Goal: Information Seeking & Learning: Learn about a topic

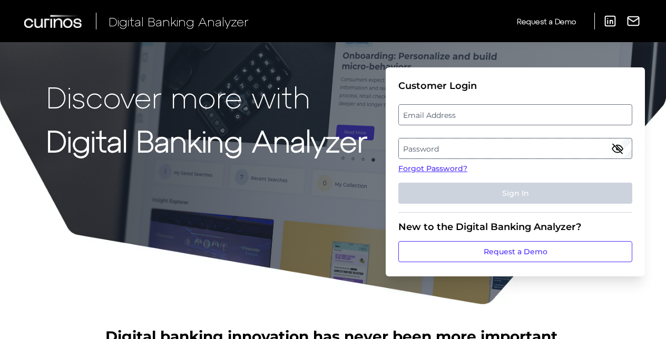
click at [446, 117] on label "Email Address" at bounding box center [515, 114] width 232 height 19
click at [446, 117] on input "email" at bounding box center [515, 114] width 234 height 21
type input "W"
type input "[EMAIL_ADDRESS][DOMAIN_NAME]"
click at [412, 146] on label "Password" at bounding box center [515, 148] width 232 height 19
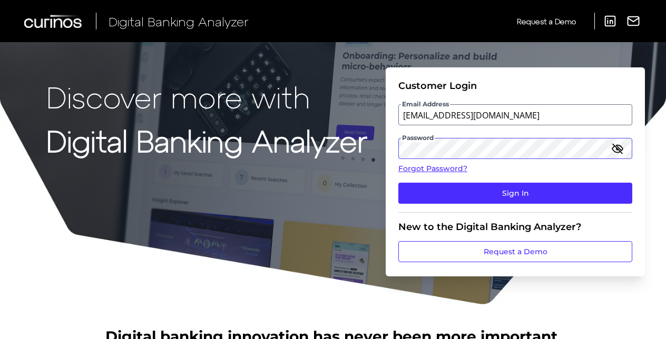
click at [398, 183] on button "Sign In" at bounding box center [515, 193] width 234 height 21
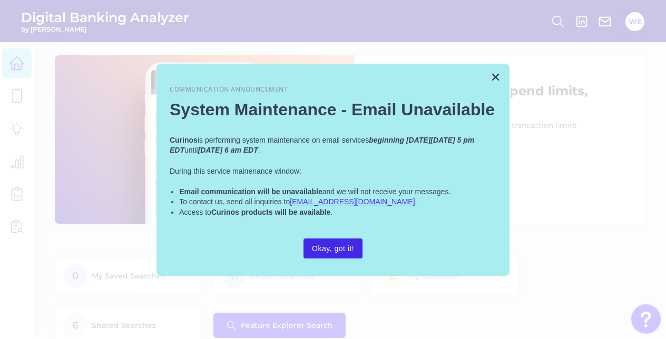
click at [345, 245] on button "Okay, got it!" at bounding box center [332, 249] width 59 height 20
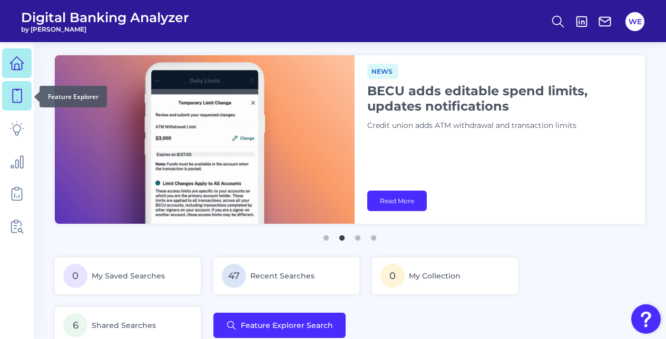
click at [19, 87] on link at bounding box center [16, 95] width 29 height 29
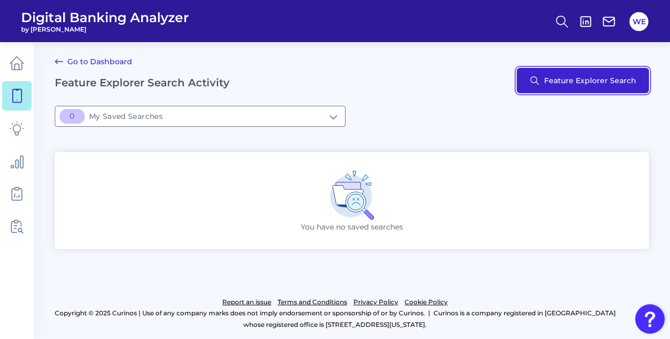
click at [539, 88] on button "Feature Explorer Search" at bounding box center [583, 80] width 132 height 25
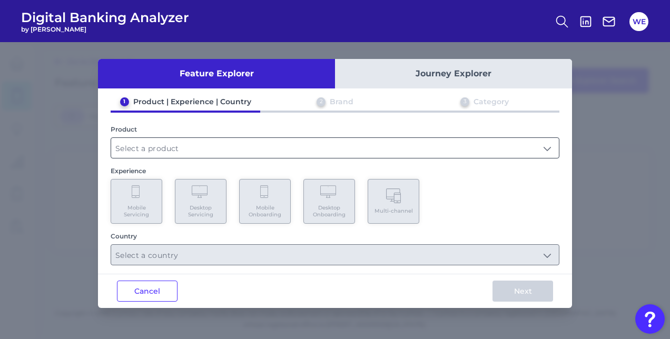
click at [360, 148] on input "text" at bounding box center [335, 148] width 448 height 20
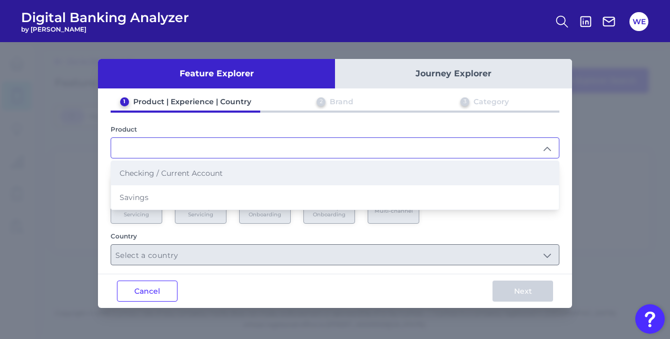
click at [311, 175] on li "Checking / Current Account" at bounding box center [335, 173] width 448 height 24
type input "Checking / Current Account"
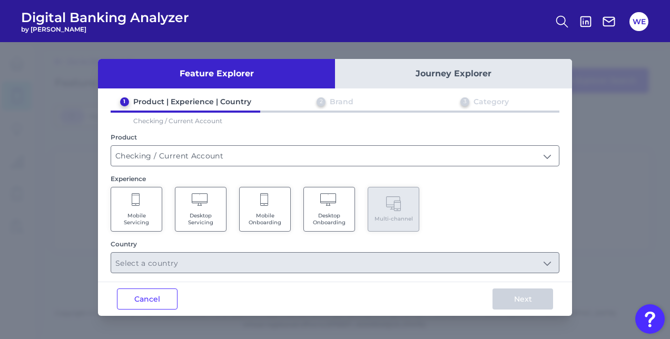
click at [142, 206] on Servicing "Mobile Servicing" at bounding box center [137, 209] width 52 height 45
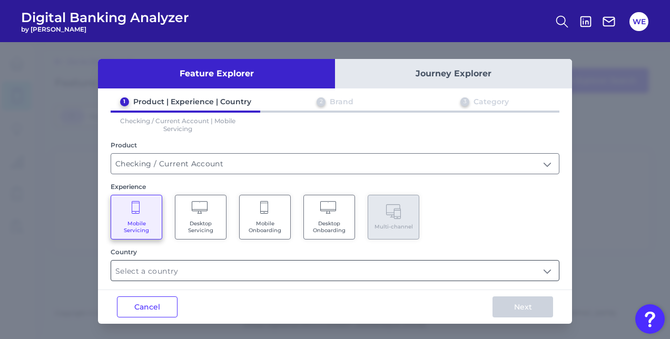
click at [187, 261] on input "text" at bounding box center [335, 271] width 448 height 20
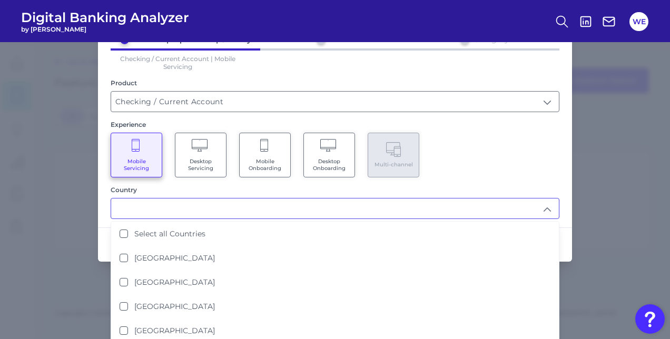
scroll to position [63, 0]
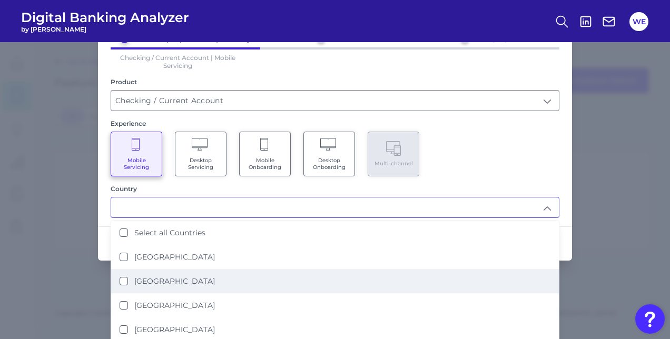
click at [162, 280] on label "[GEOGRAPHIC_DATA]" at bounding box center [174, 280] width 81 height 9
type input "[GEOGRAPHIC_DATA]"
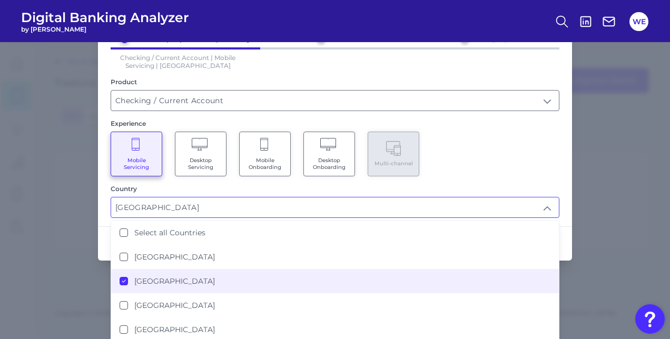
click at [504, 193] on div "Country [GEOGRAPHIC_DATA] [GEOGRAPHIC_DATA] Select all Countries [GEOGRAPHIC_DA…" at bounding box center [335, 201] width 449 height 33
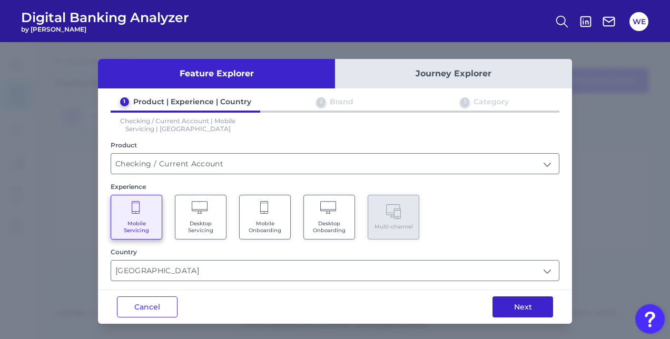
click at [500, 297] on button "Next" at bounding box center [522, 306] width 61 height 21
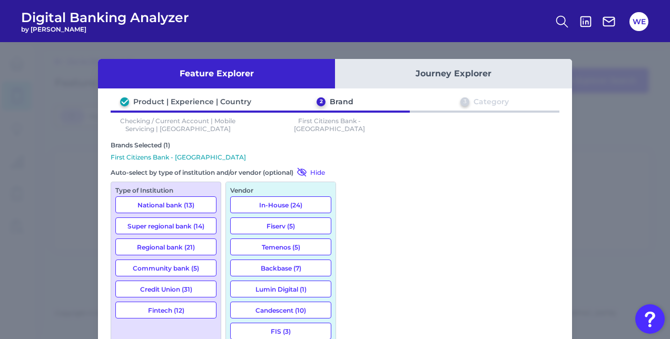
scroll to position [68, 0]
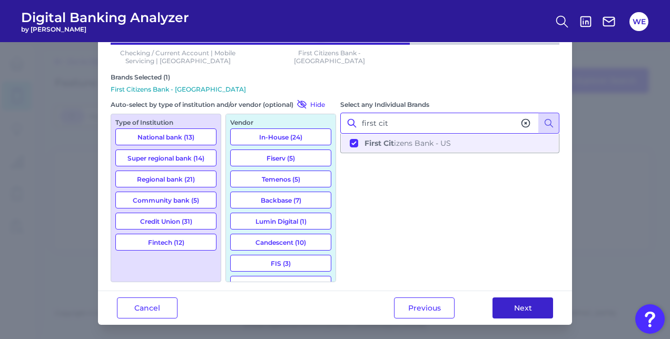
type input "first cit"
click at [496, 304] on button "Next" at bounding box center [522, 308] width 61 height 21
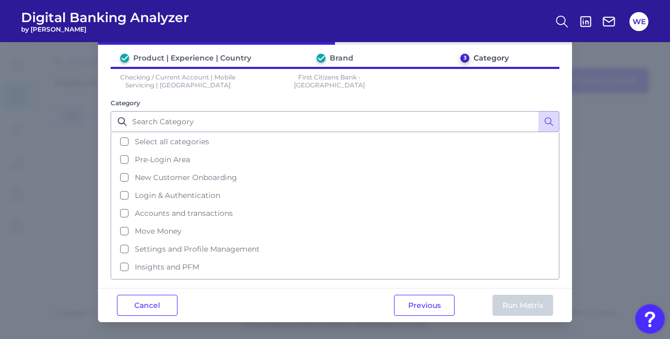
scroll to position [0, 0]
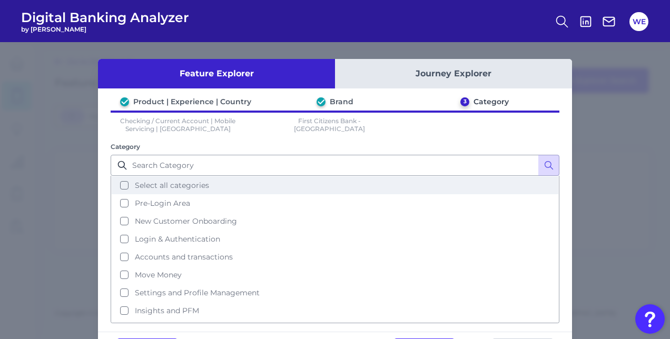
click at [353, 190] on button "Select all categories" at bounding box center [335, 185] width 447 height 18
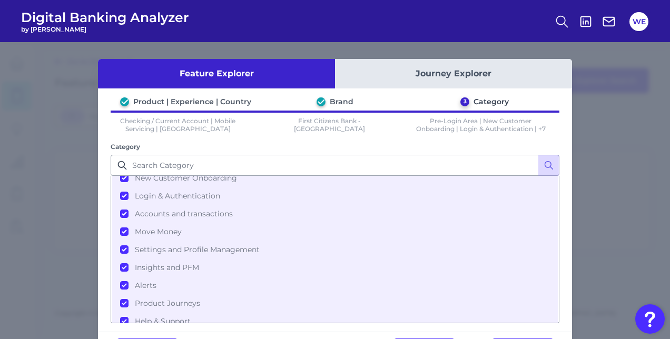
scroll to position [42, 0]
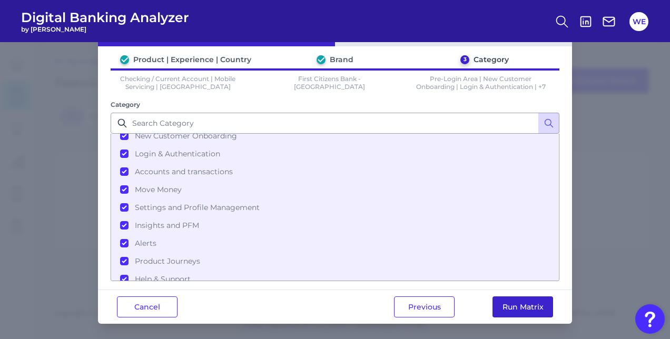
click at [510, 304] on button "Run Matrix" at bounding box center [522, 306] width 61 height 21
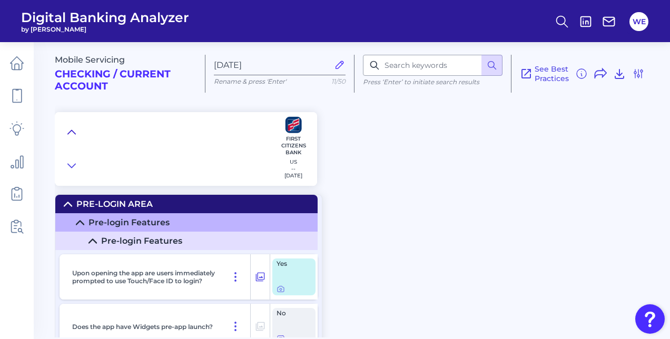
click at [74, 130] on icon at bounding box center [71, 132] width 8 height 11
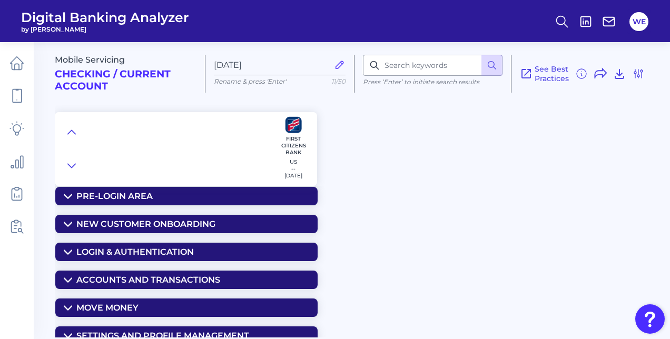
click at [115, 277] on div "Accounts and transactions" at bounding box center [148, 280] width 144 height 10
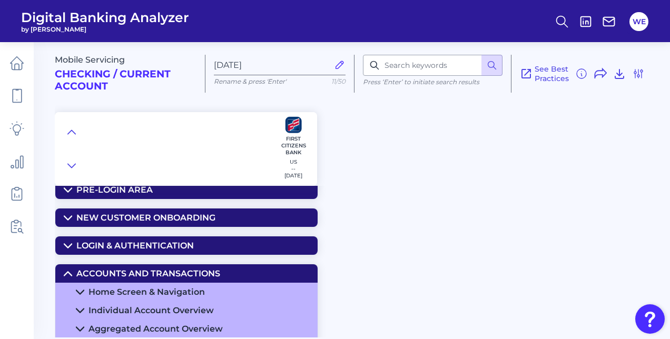
click at [115, 284] on summary "Home Screen & Navigation" at bounding box center [186, 292] width 262 height 18
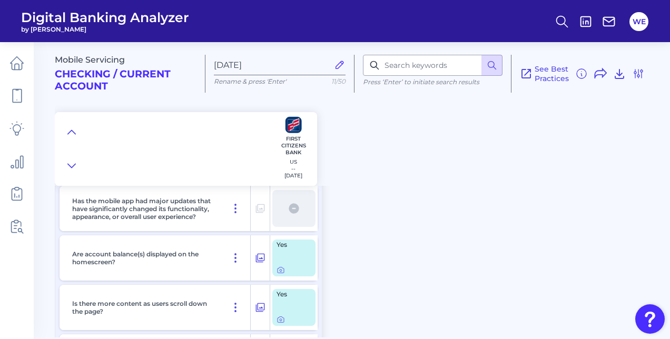
scroll to position [135, 0]
click at [278, 318] on icon at bounding box center [280, 318] width 8 height 8
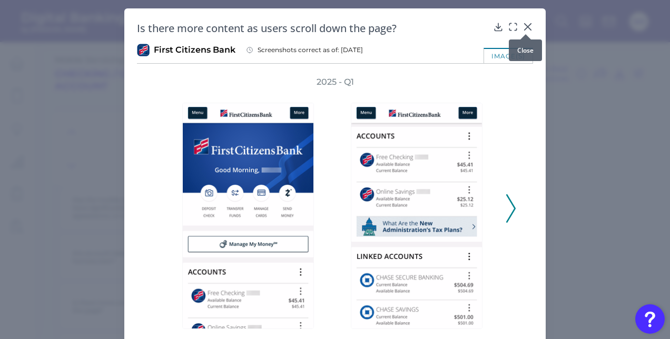
click at [527, 28] on icon at bounding box center [527, 27] width 6 height 6
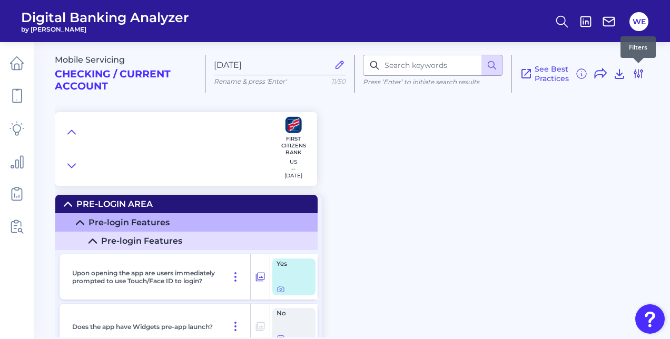
click at [639, 74] on icon at bounding box center [638, 73] width 13 height 13
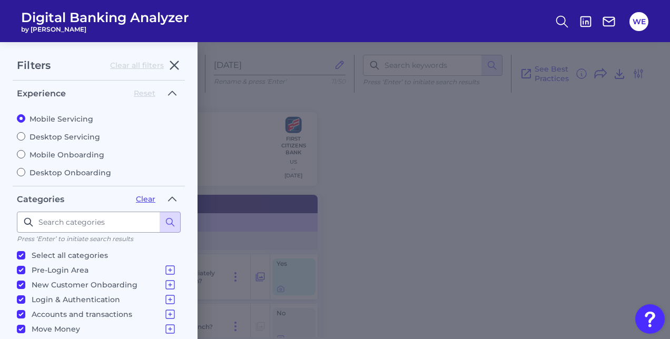
click at [61, 133] on label "Desktop Servicing" at bounding box center [99, 136] width 164 height 9
click at [25, 133] on input "Desktop Servicing" at bounding box center [21, 136] width 8 height 8
radio input "true"
radio input "false"
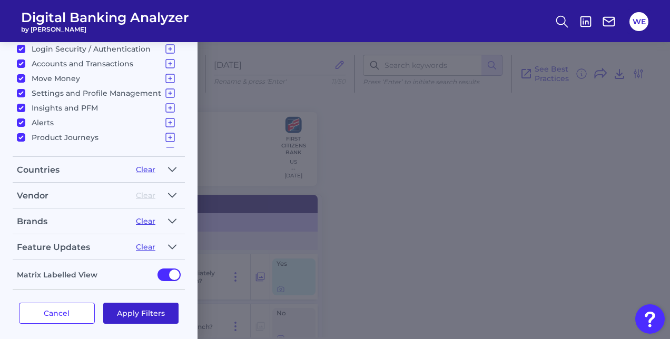
click at [118, 307] on button "Apply Filters" at bounding box center [141, 313] width 76 height 21
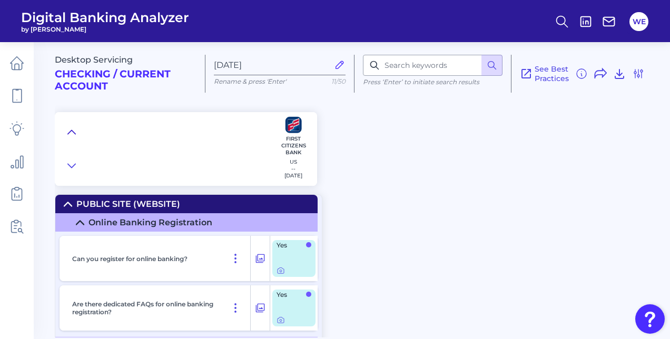
click at [71, 128] on icon at bounding box center [71, 132] width 8 height 11
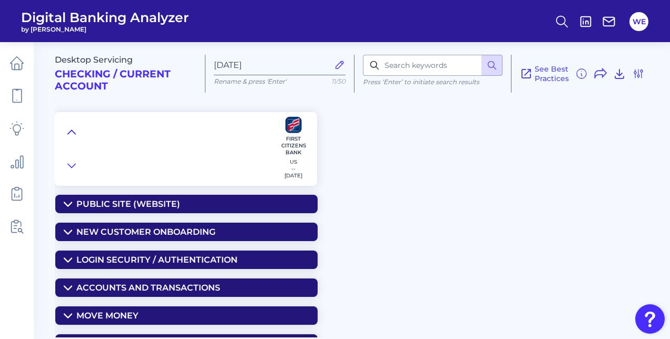
scroll to position [0, 0]
click at [101, 299] on div "Desktop Servicing Checking / Current Account Sep 09 2025 Rename & press 'Enter'…" at bounding box center [362, 185] width 615 height 303
click at [102, 291] on div "Accounts and Transactions" at bounding box center [148, 288] width 144 height 10
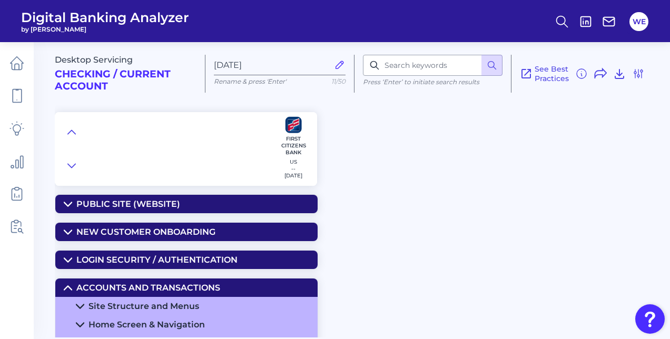
scroll to position [20, 0]
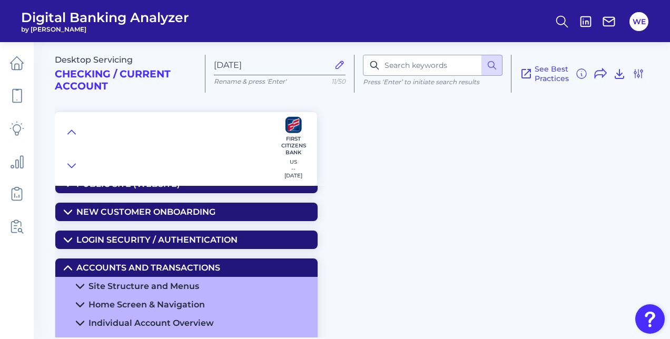
click at [103, 305] on div "Home Screen & Navigation" at bounding box center [146, 305] width 116 height 10
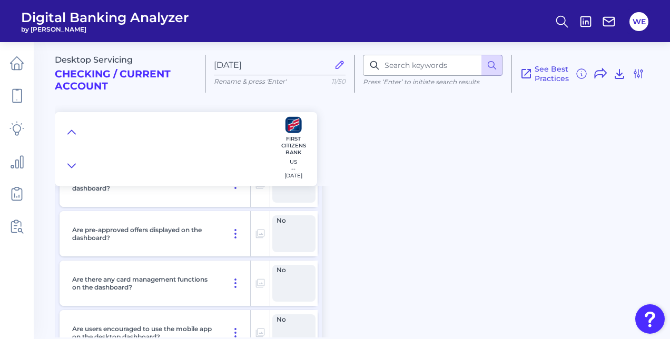
scroll to position [498, 0]
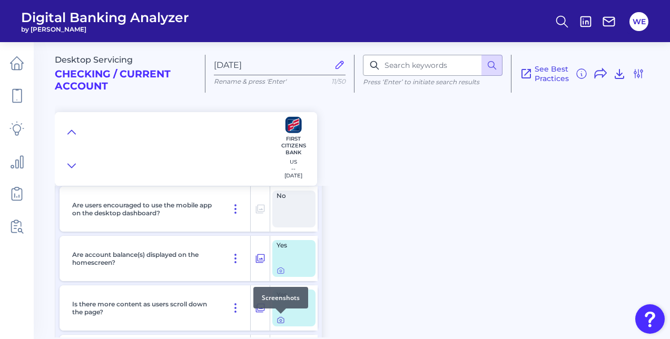
click at [282, 322] on icon at bounding box center [280, 320] width 8 height 8
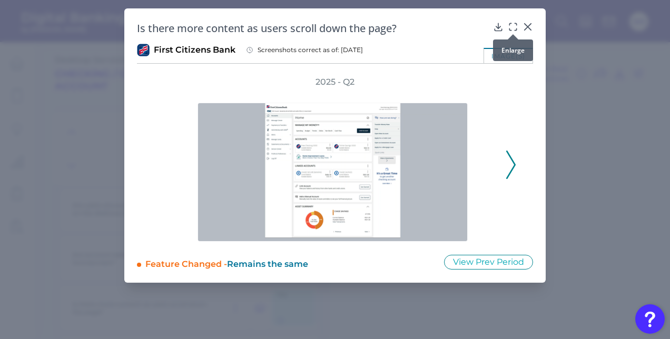
click at [514, 28] on icon at bounding box center [513, 27] width 11 height 11
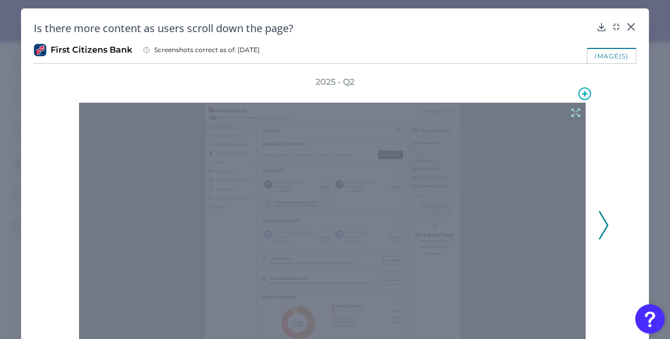
scroll to position [38, 0]
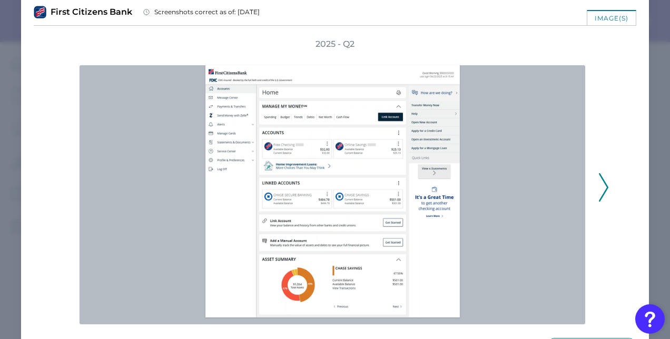
click at [599, 189] on icon at bounding box center [603, 187] width 9 height 28
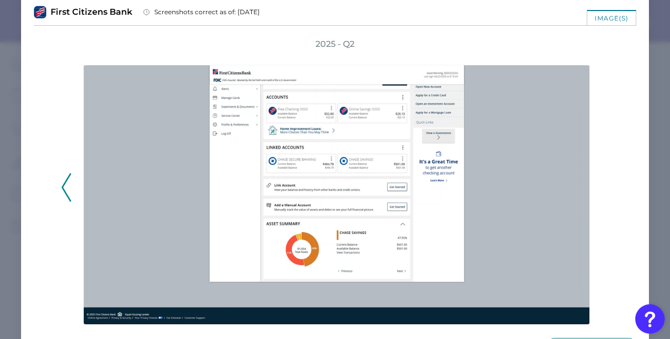
click at [60, 198] on div "2025 - Q2" at bounding box center [335, 181] width 602 height 286
click at [63, 192] on icon at bounding box center [66, 187] width 9 height 28
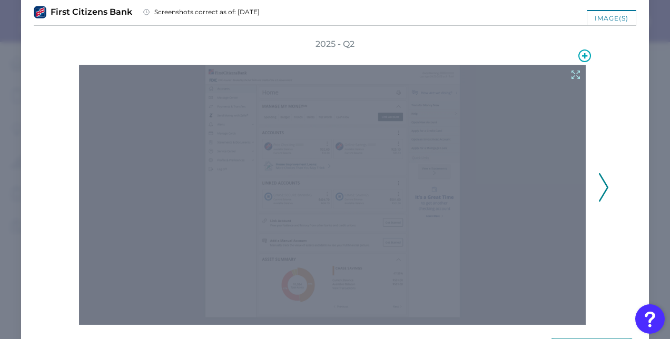
scroll to position [71, 0]
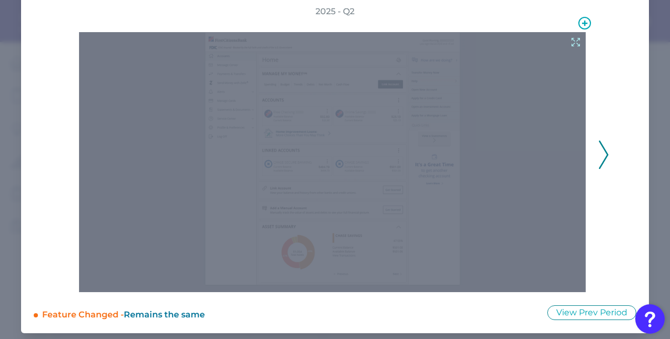
click at [572, 38] on icon at bounding box center [576, 42] width 12 height 12
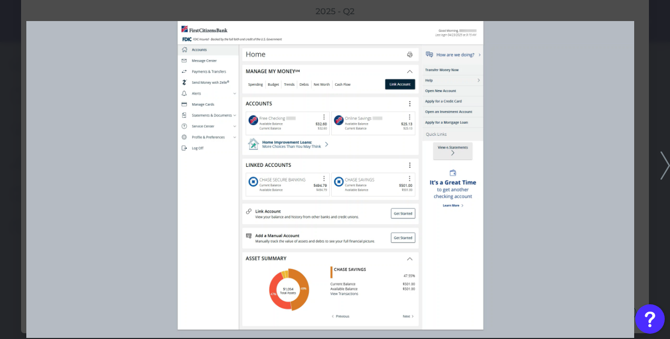
click at [665, 166] on icon at bounding box center [664, 166] width 9 height 28
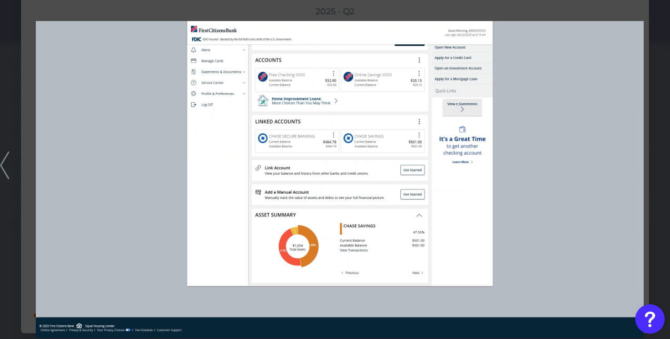
click at [491, 11] on div at bounding box center [335, 169] width 670 height 339
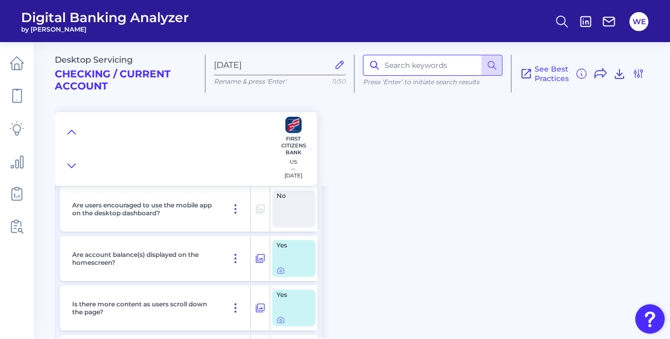
click at [435, 70] on input at bounding box center [433, 65] width 140 height 21
type input "print"
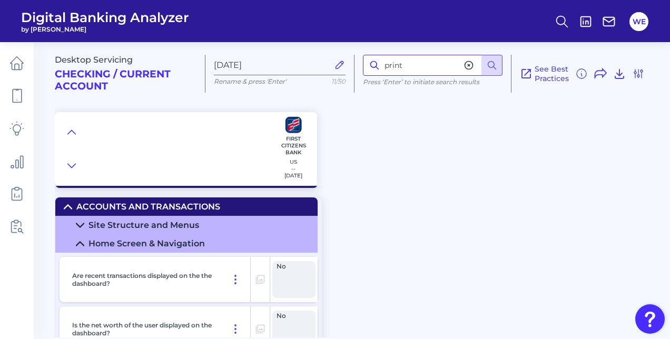
scroll to position [0, 0]
